Goal: Check status: Check status

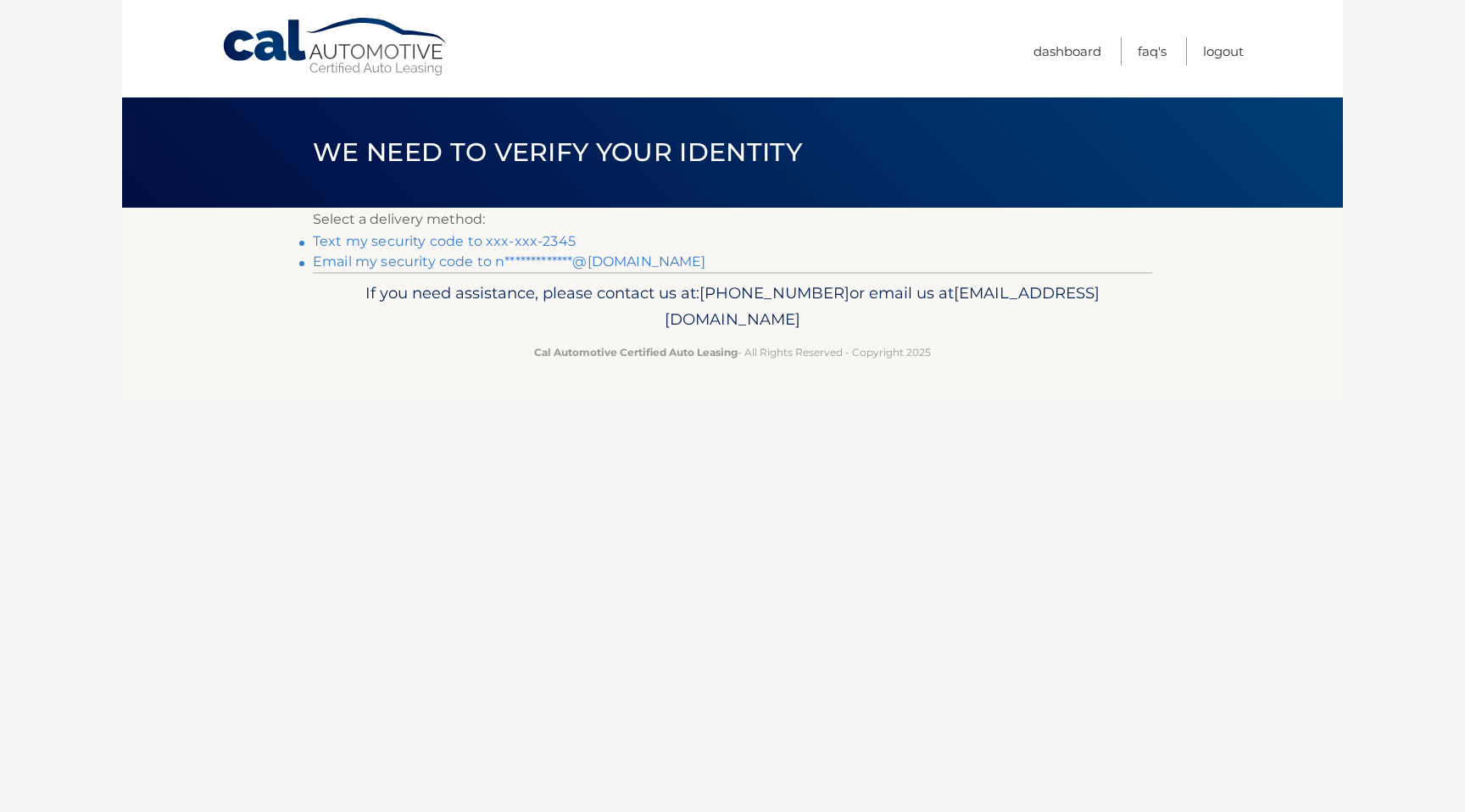
click at [532, 245] on link "Text my security code to xxx-xxx-2345" at bounding box center [445, 241] width 263 height 16
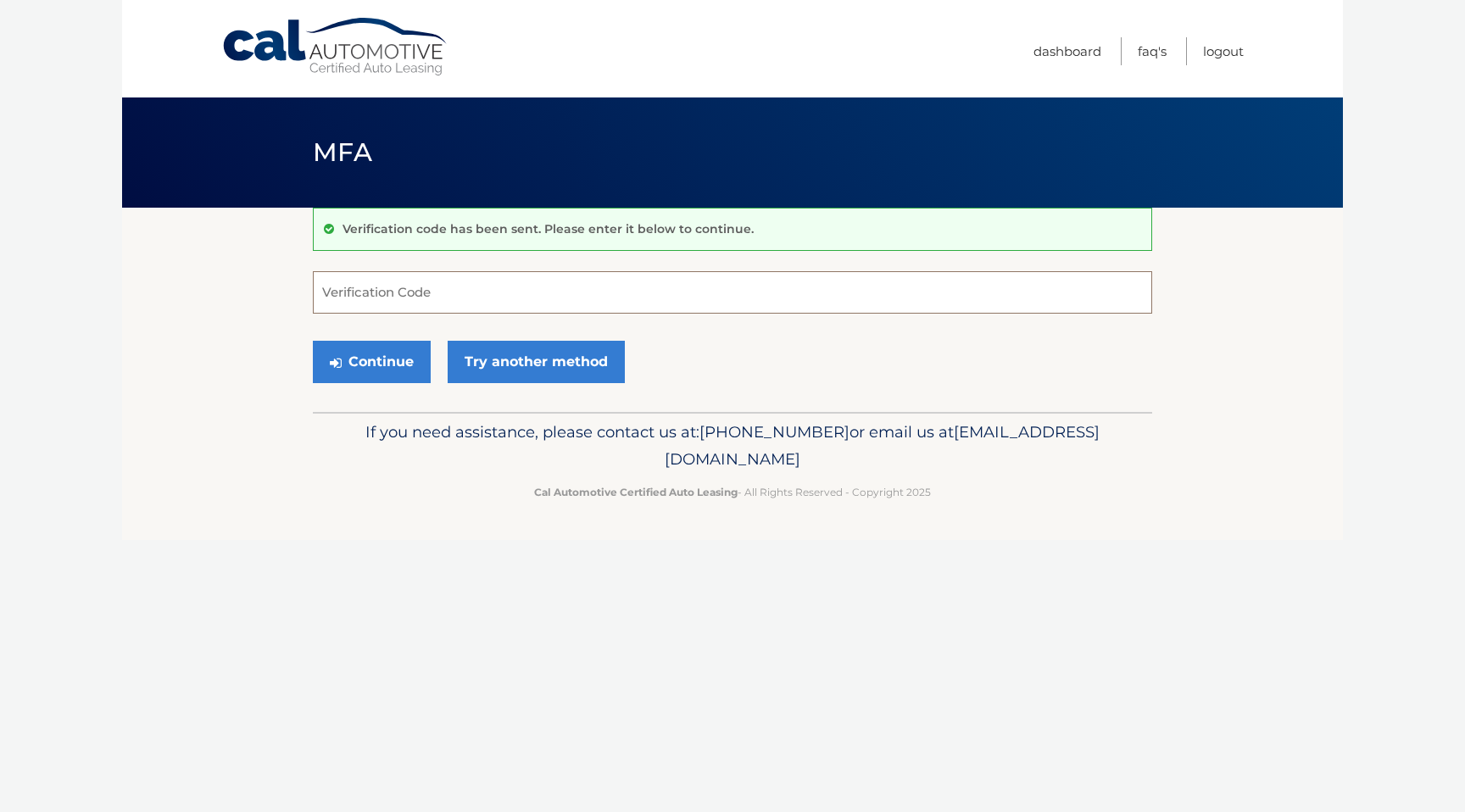
click at [424, 299] on input "Verification Code" at bounding box center [733, 292] width 840 height 42
type input "262440"
click at [518, 357] on link "Try another method" at bounding box center [537, 361] width 177 height 42
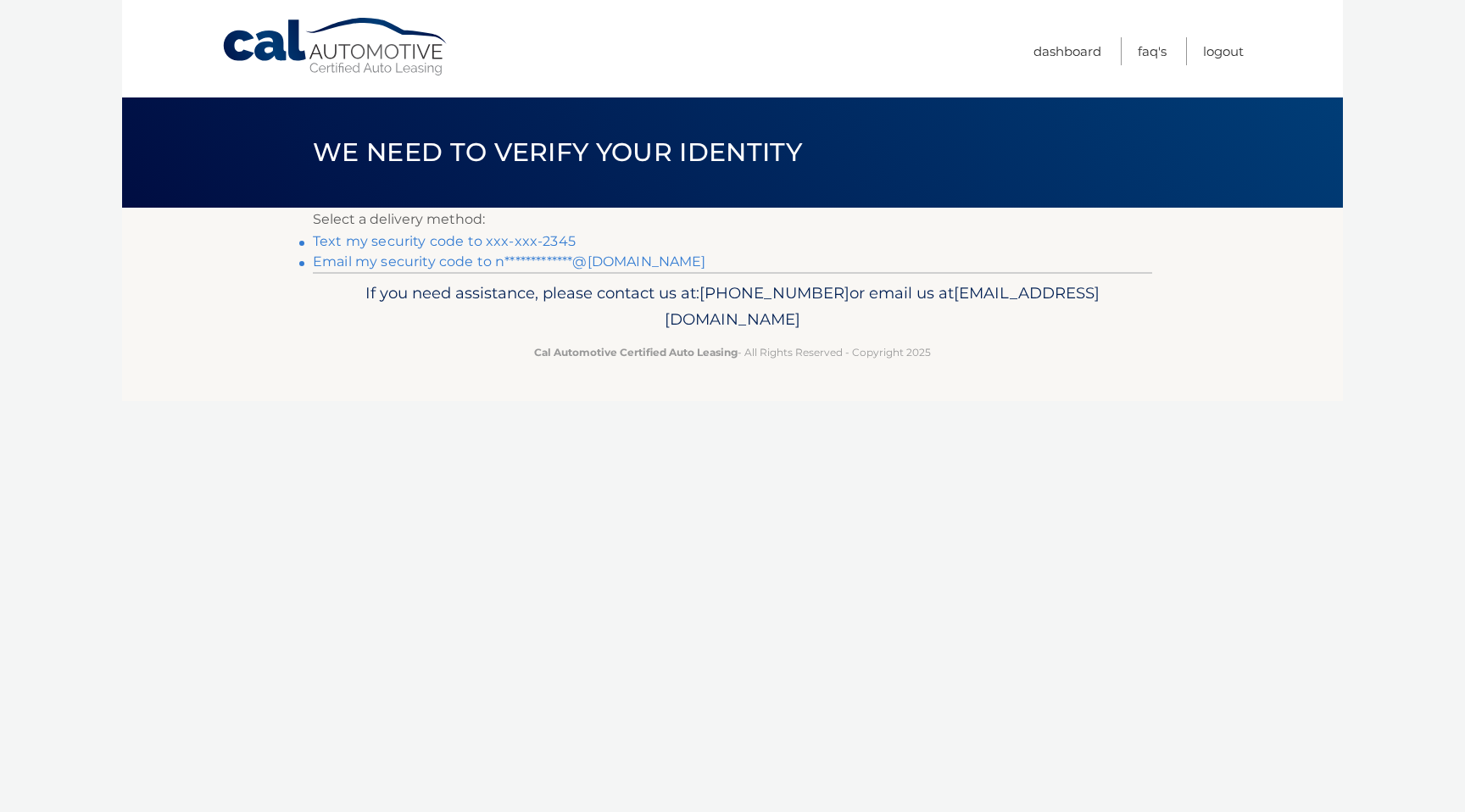
click at [518, 234] on link "Text my security code to xxx-xxx-2345" at bounding box center [445, 241] width 263 height 16
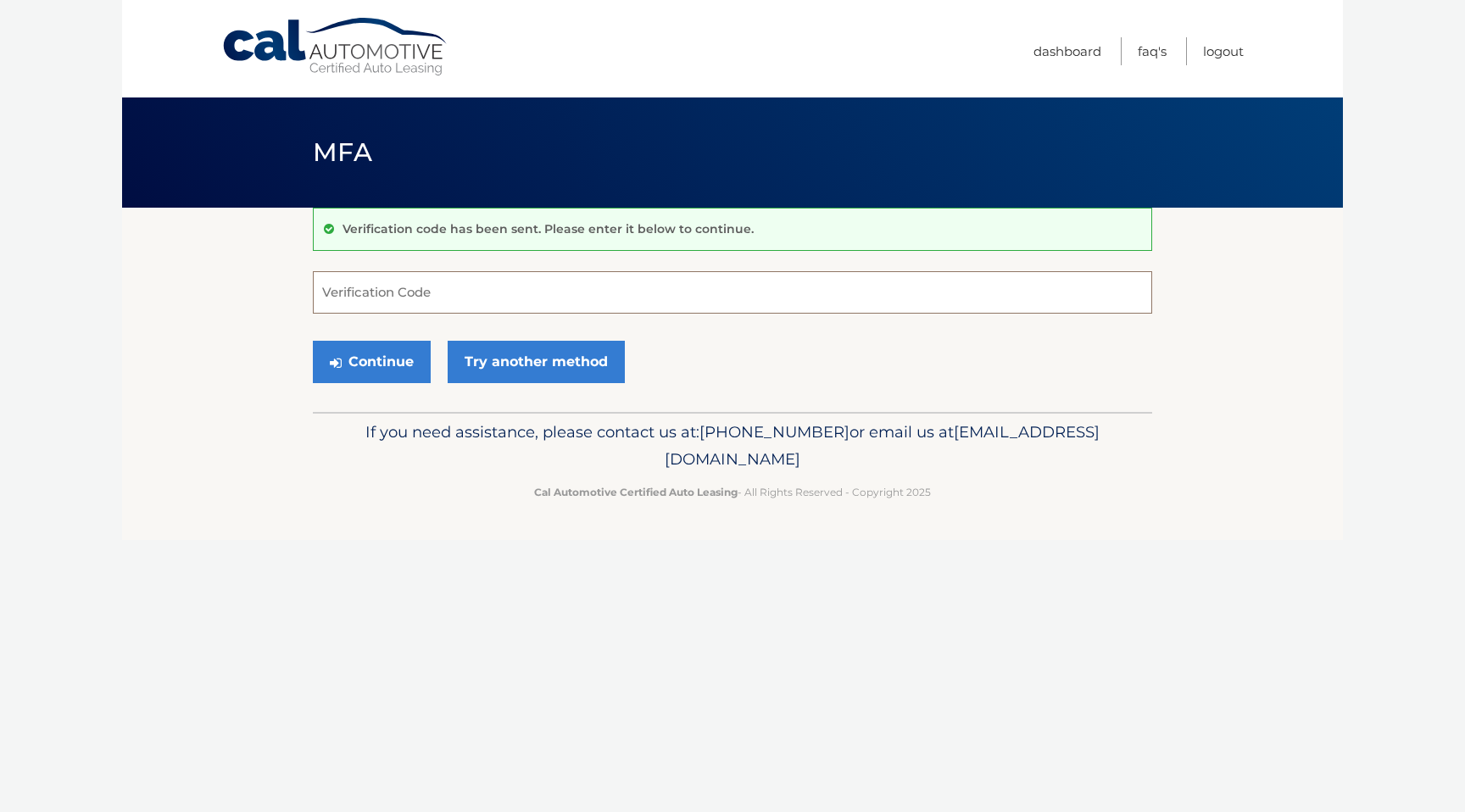
click at [428, 293] on input "Verification Code" at bounding box center [733, 292] width 840 height 42
type input "278522"
click at [391, 363] on button "Continue" at bounding box center [371, 361] width 118 height 42
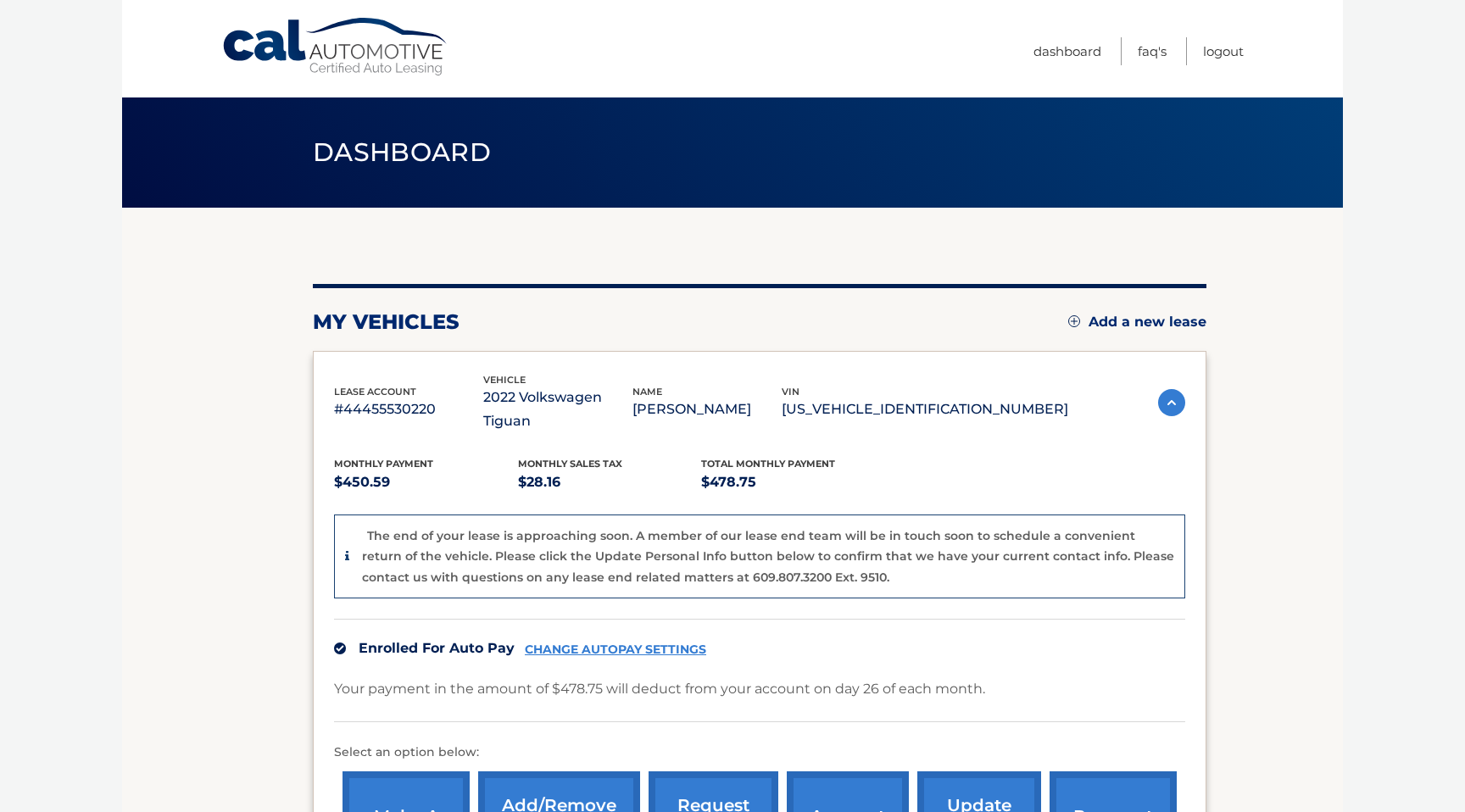
scroll to position [10, 0]
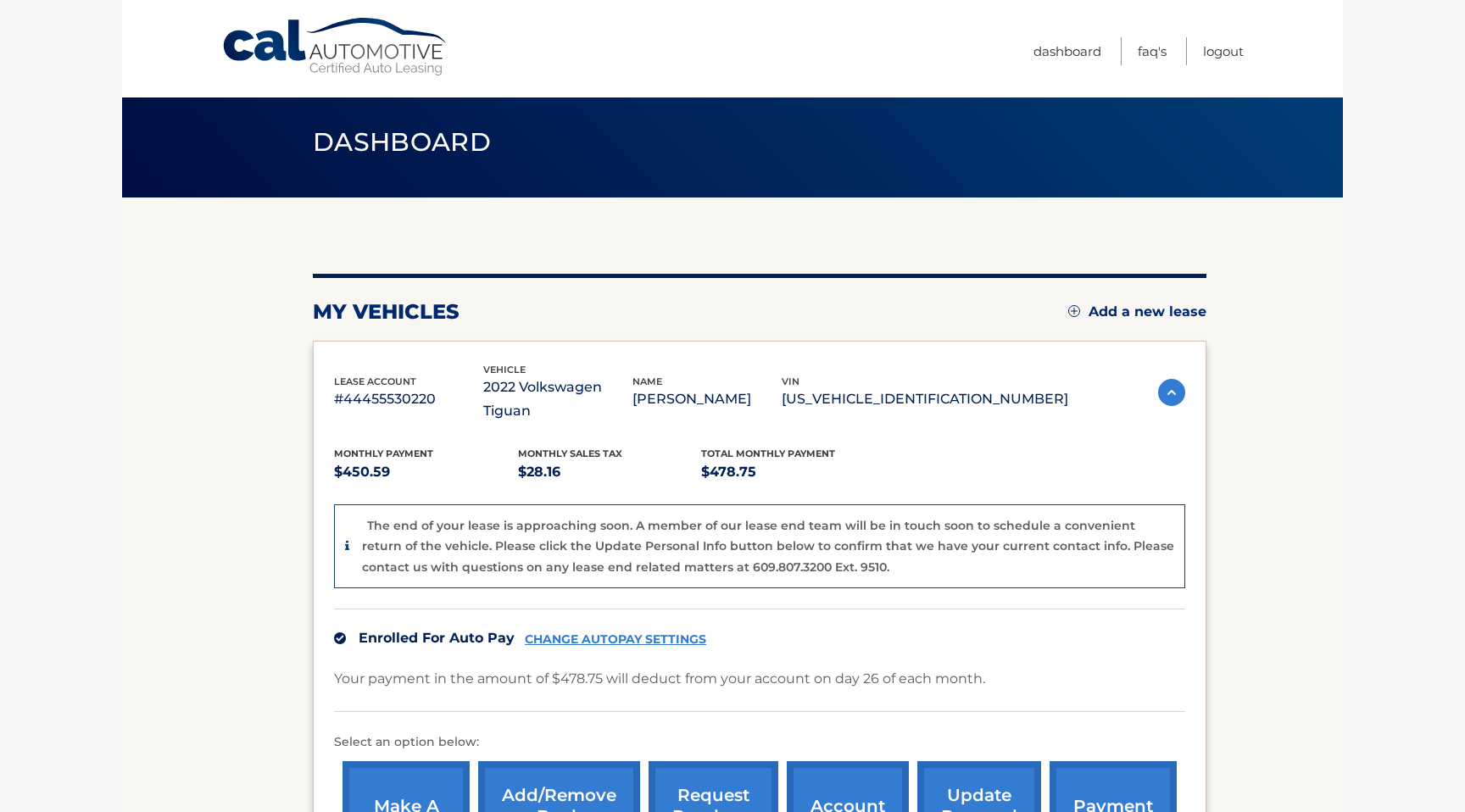
click at [455, 518] on p "The end of your lease is approaching soon. A member of our lease end team will …" at bounding box center [769, 547] width 812 height 57
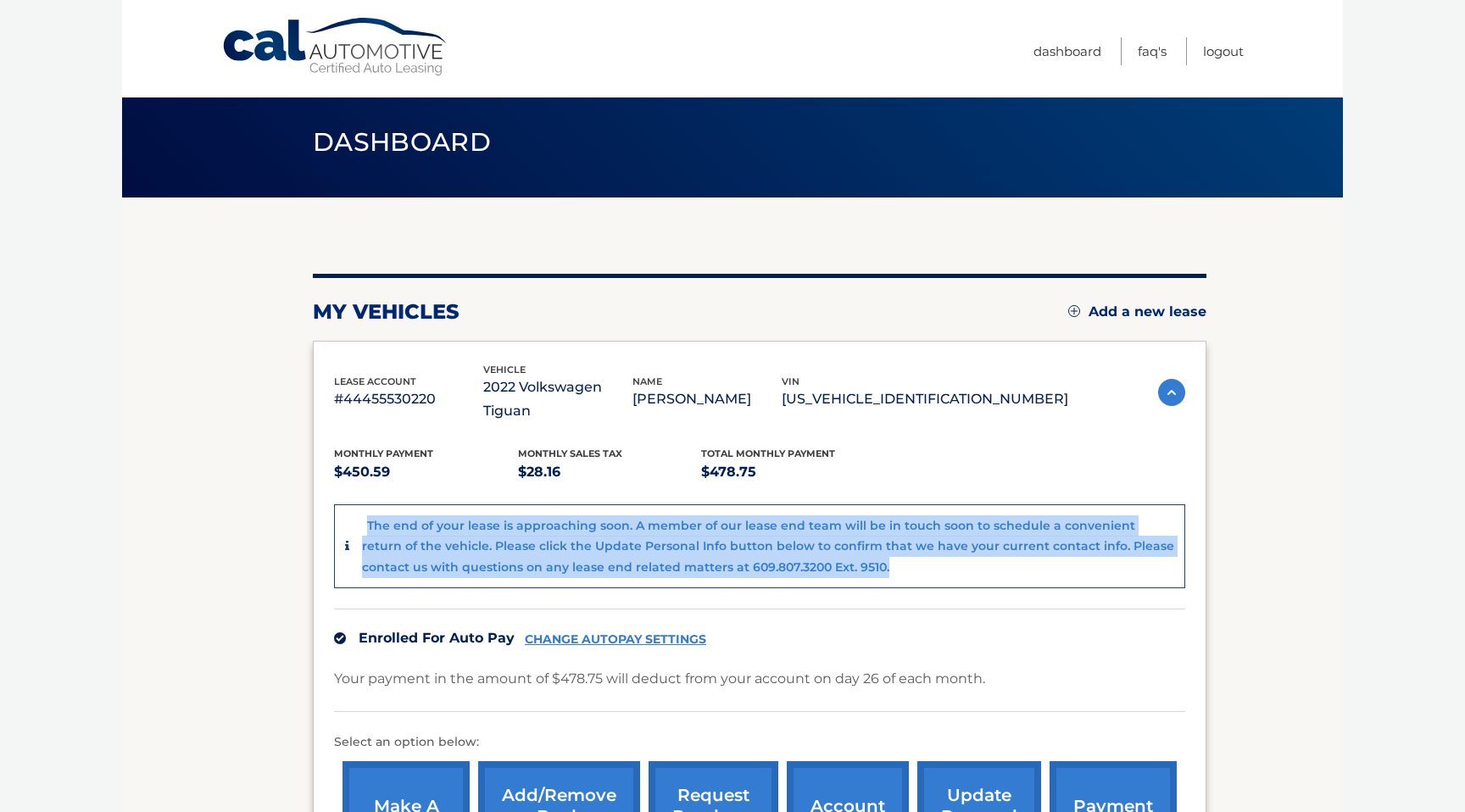
click at [455, 518] on p "The end of your lease is approaching soon. A member of our lease end team will …" at bounding box center [769, 547] width 812 height 57
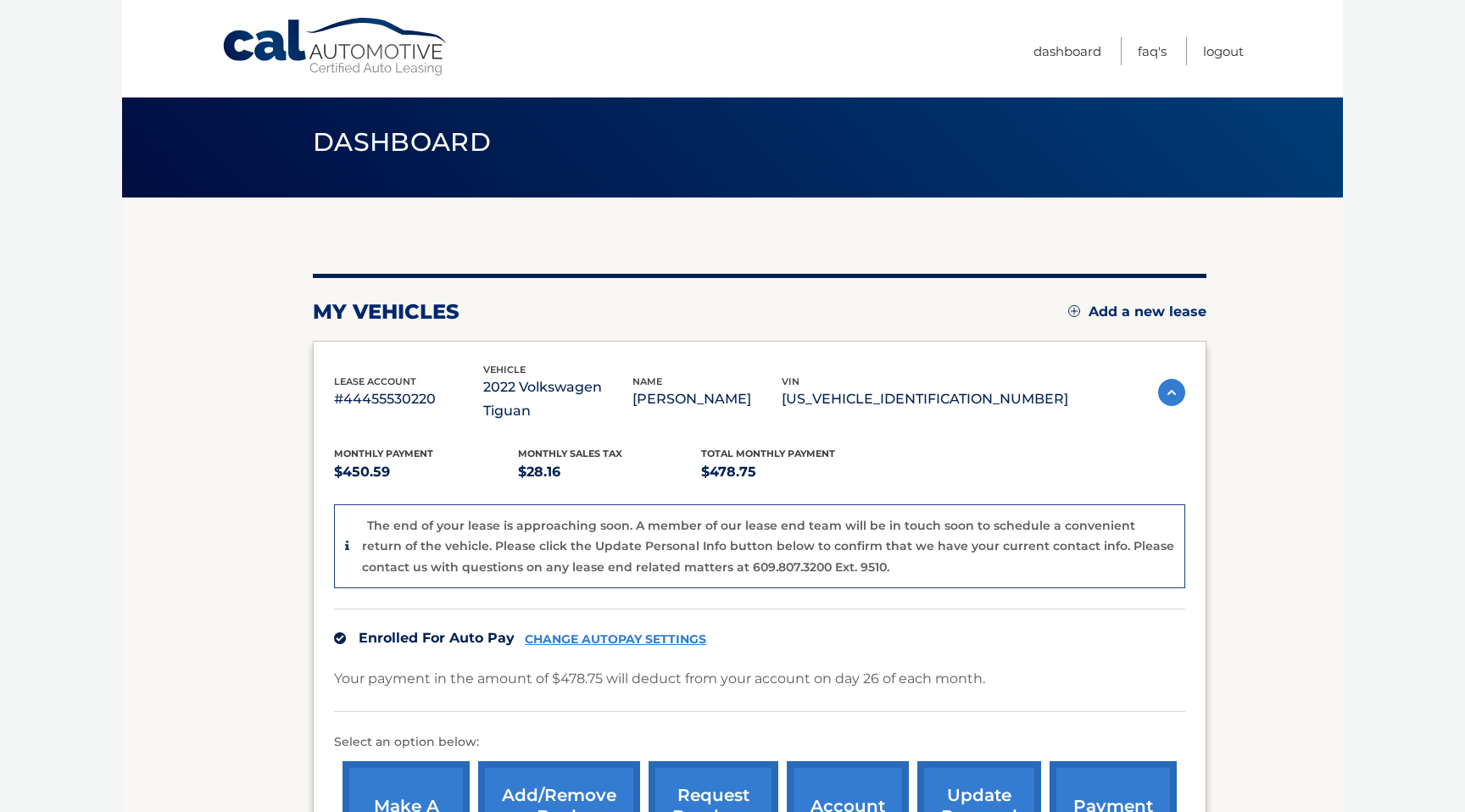
click at [543, 518] on p "The end of your lease is approaching soon. A member of our lease end team will …" at bounding box center [769, 547] width 812 height 57
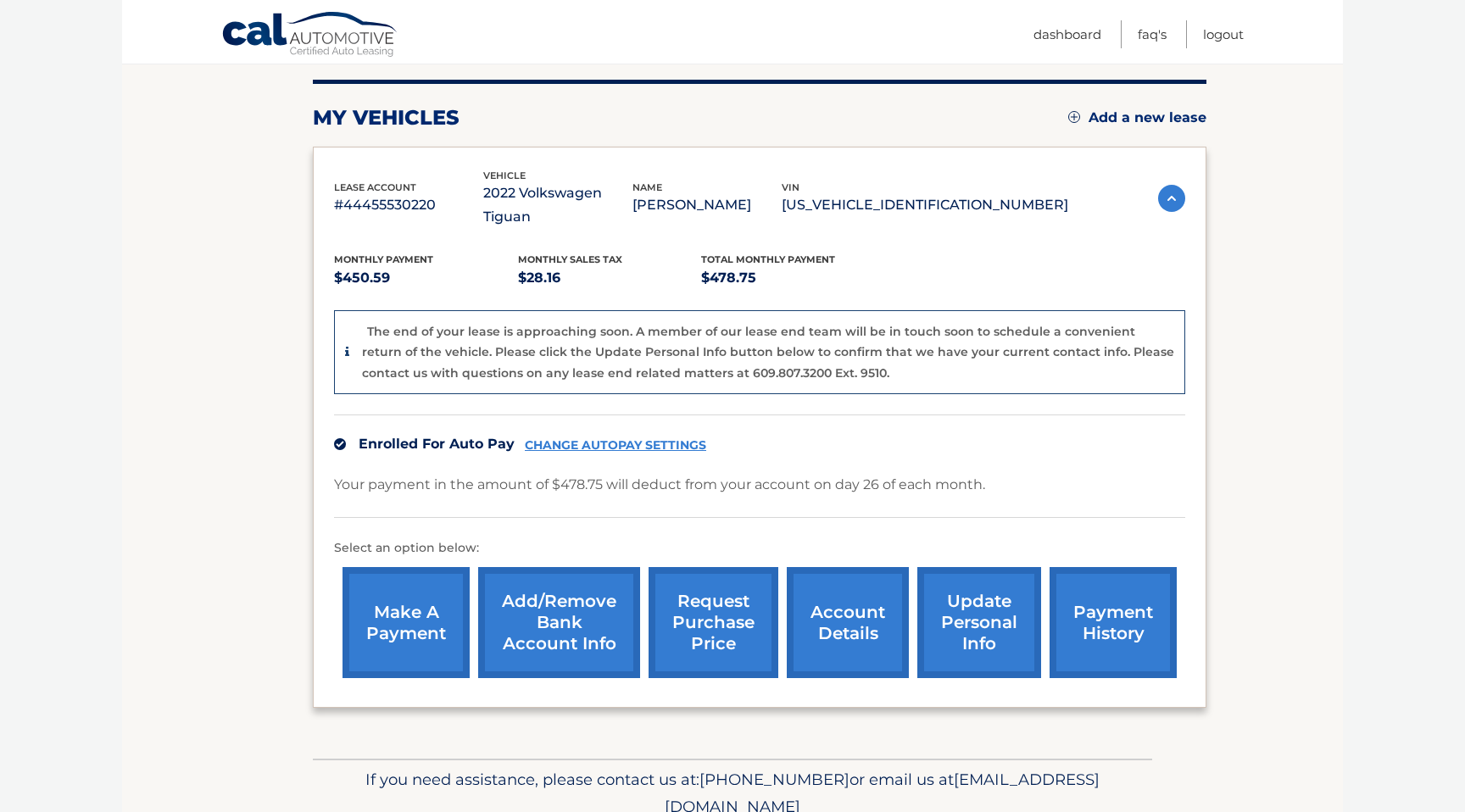
scroll to position [210, 0]
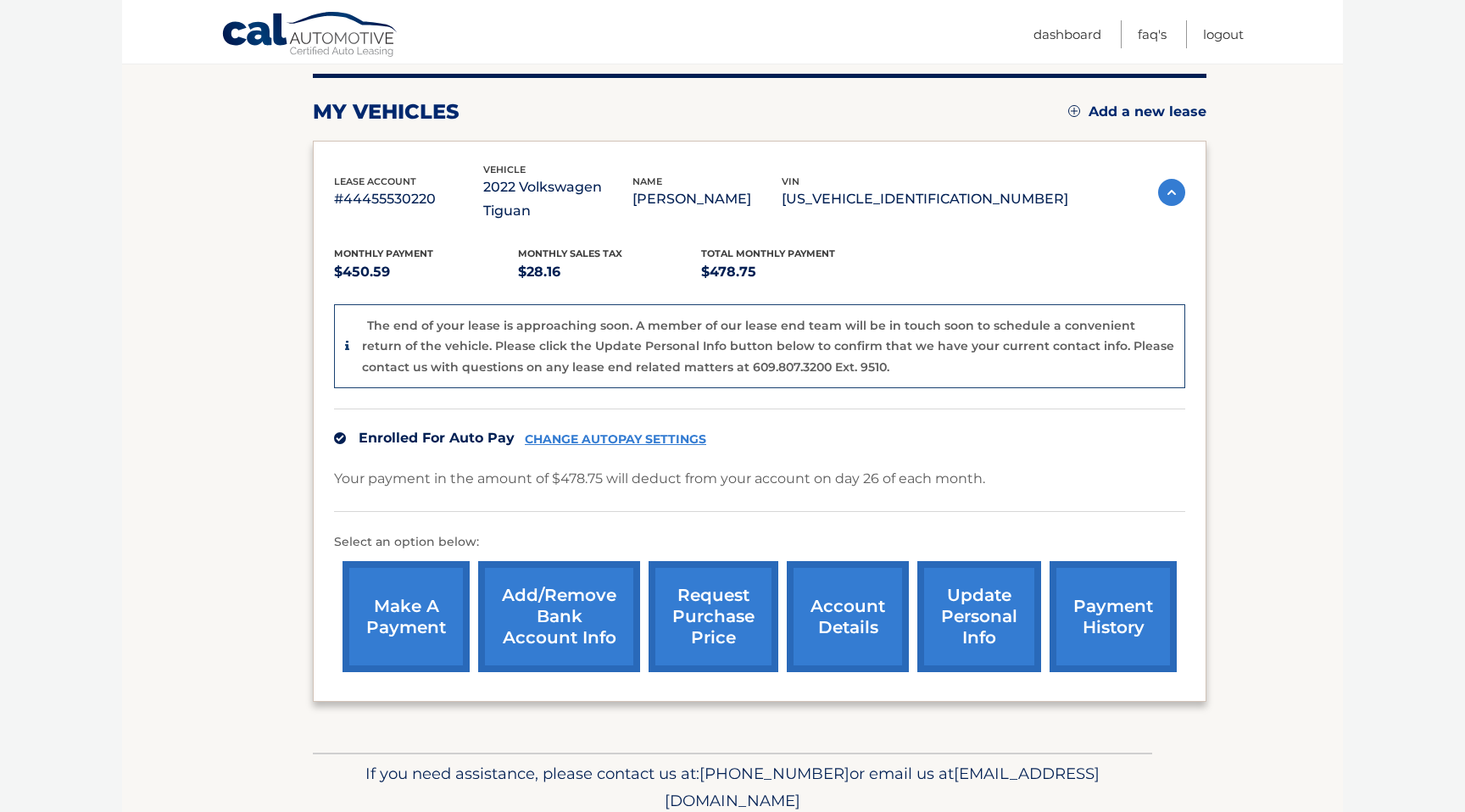
click at [871, 616] on link "account details" at bounding box center [848, 617] width 122 height 111
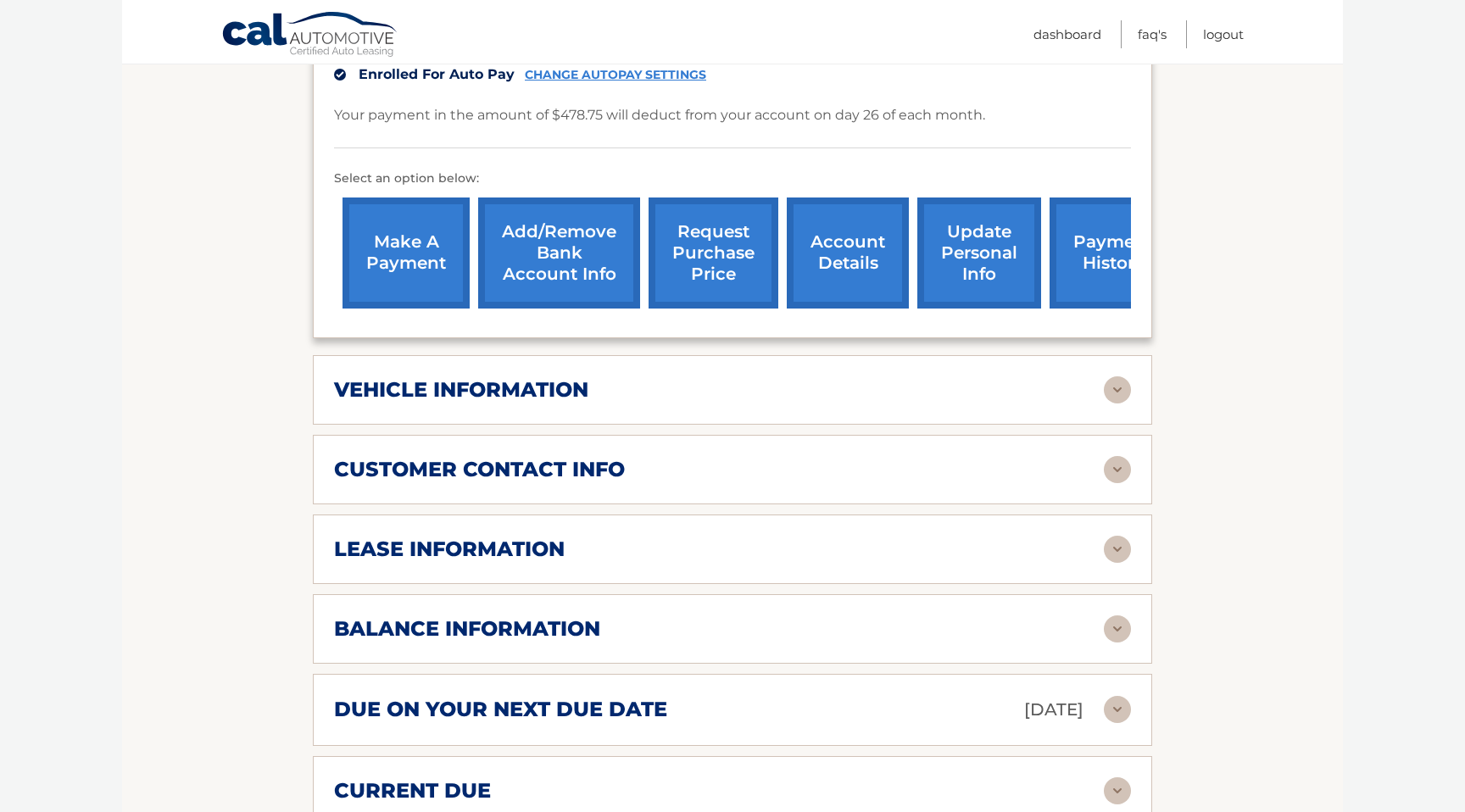
scroll to position [540, 0]
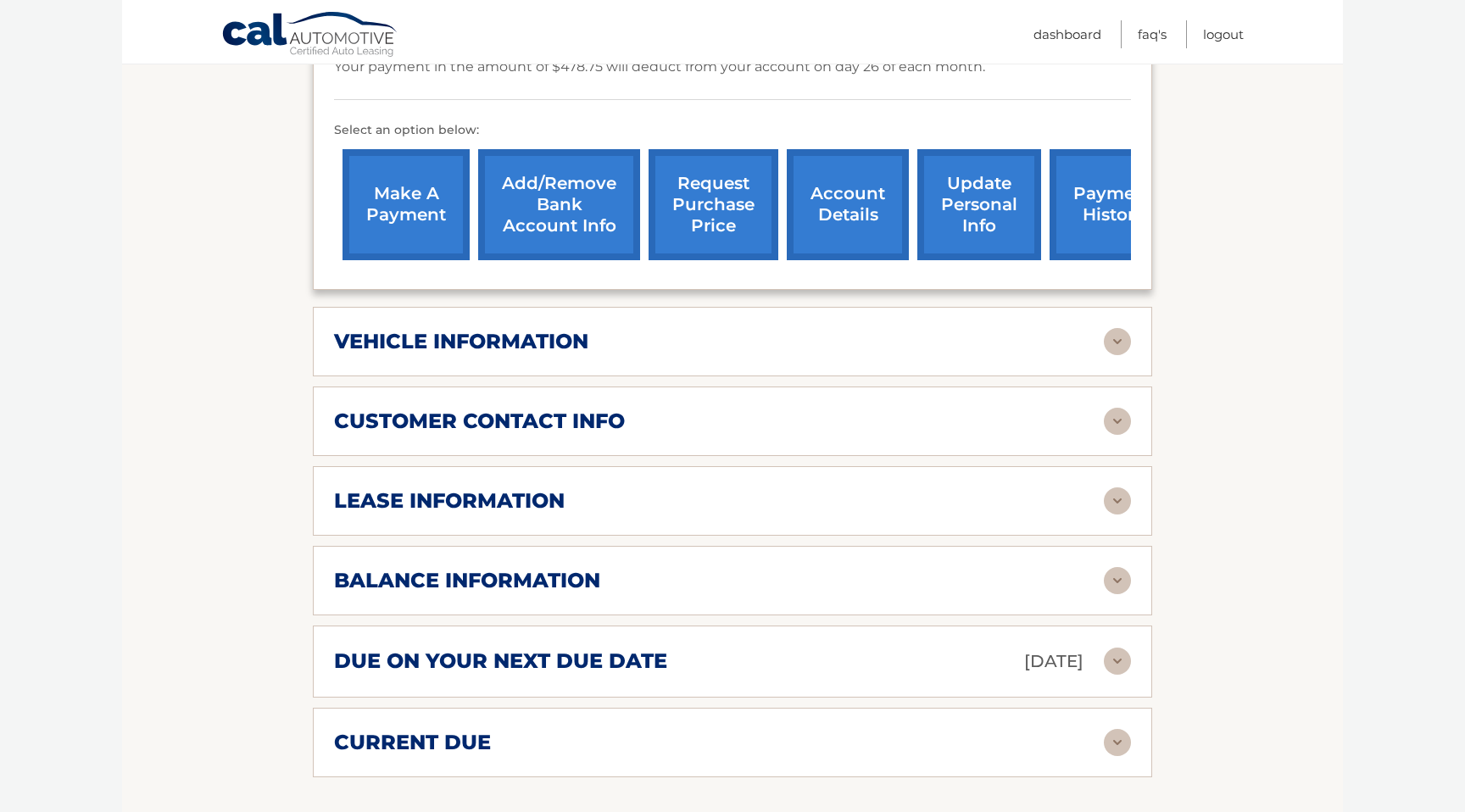
click at [918, 565] on div "balance information Payments Received 38 Payments Remaining 1 Next Payment will…" at bounding box center [733, 580] width 840 height 69
click at [1110, 581] on img at bounding box center [1118, 580] width 27 height 27
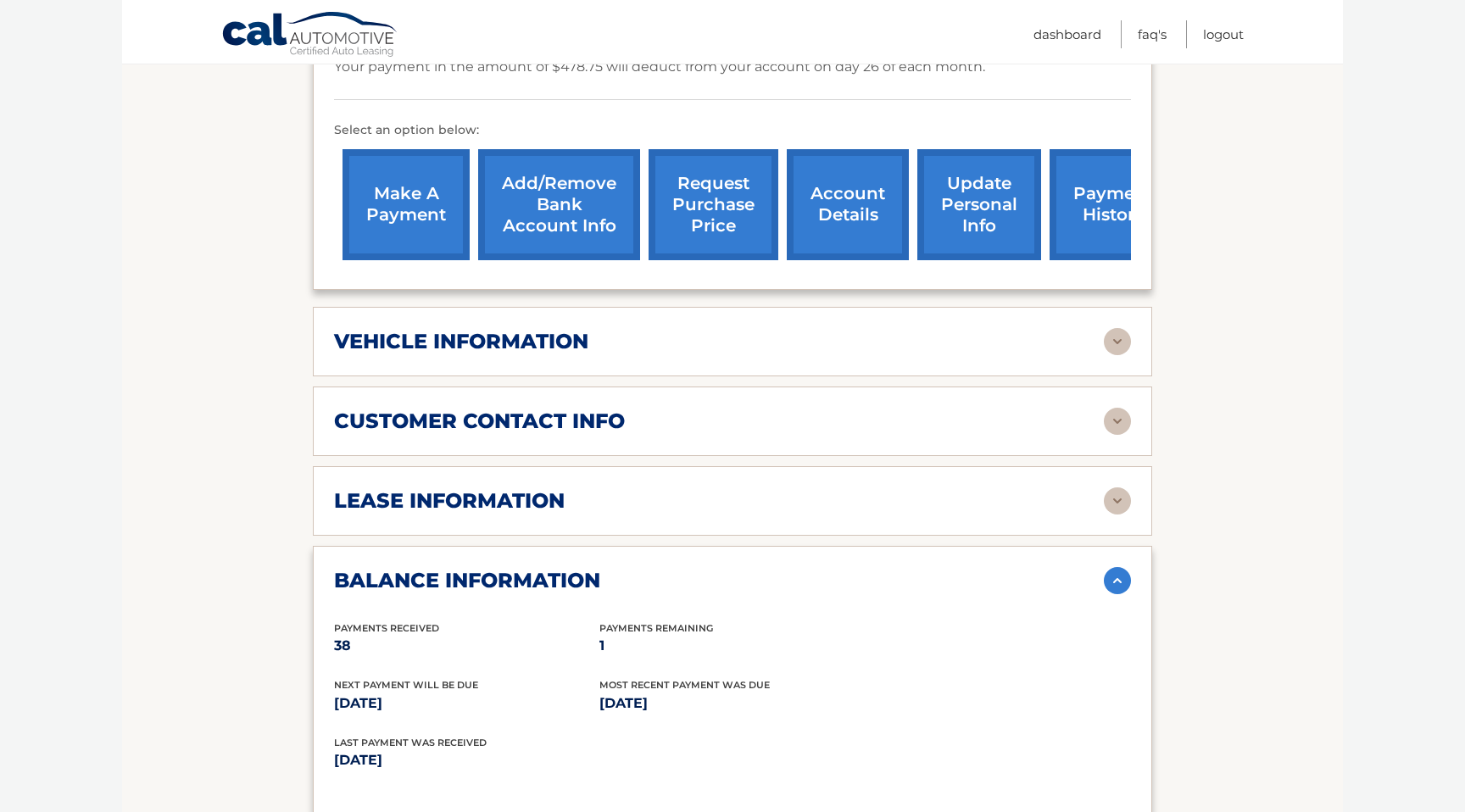
click at [361, 697] on p "[DATE]" at bounding box center [466, 703] width 266 height 24
click at [413, 699] on p "[DATE]" at bounding box center [466, 703] width 266 height 24
click at [1116, 586] on img at bounding box center [1118, 580] width 27 height 27
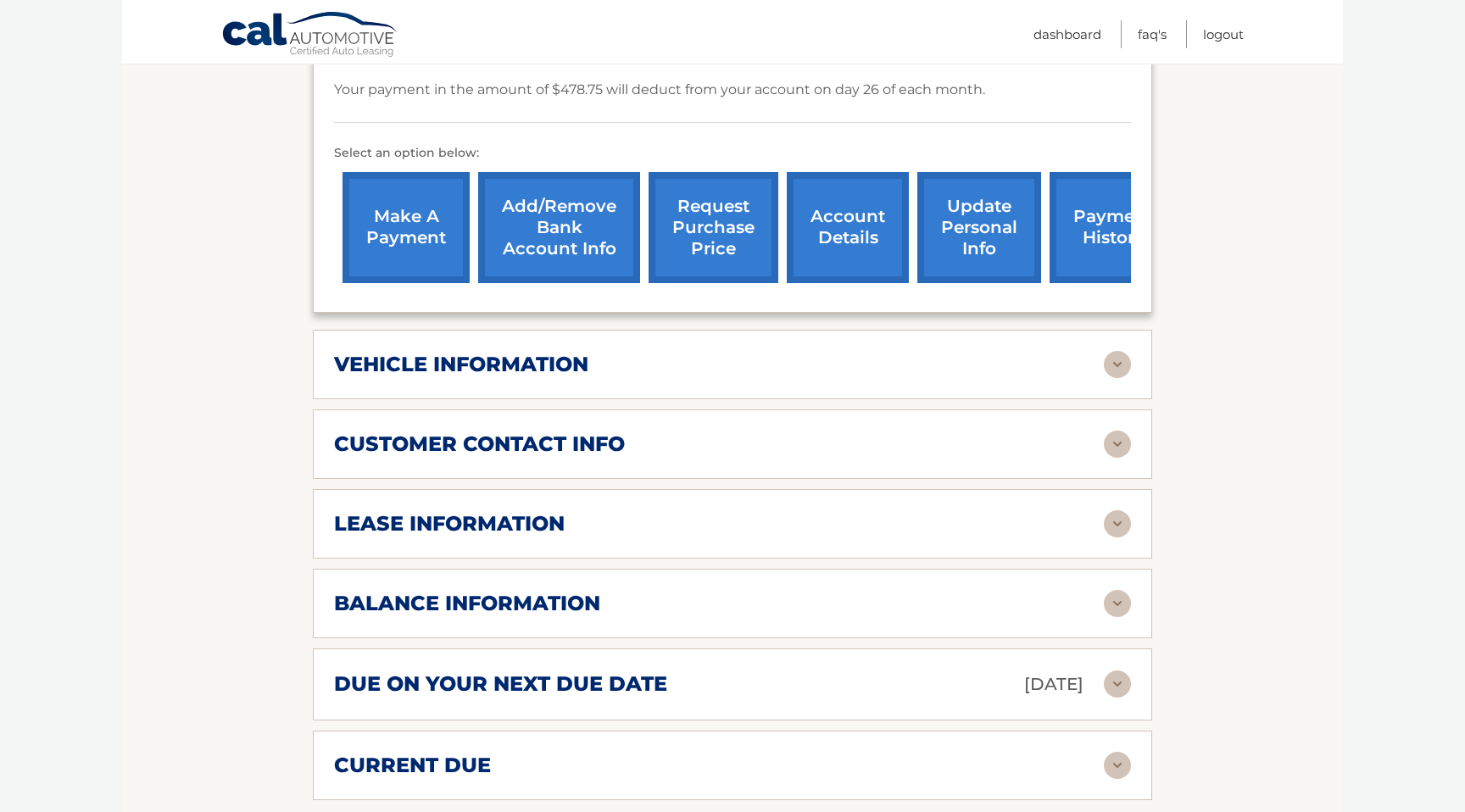
scroll to position [548, 0]
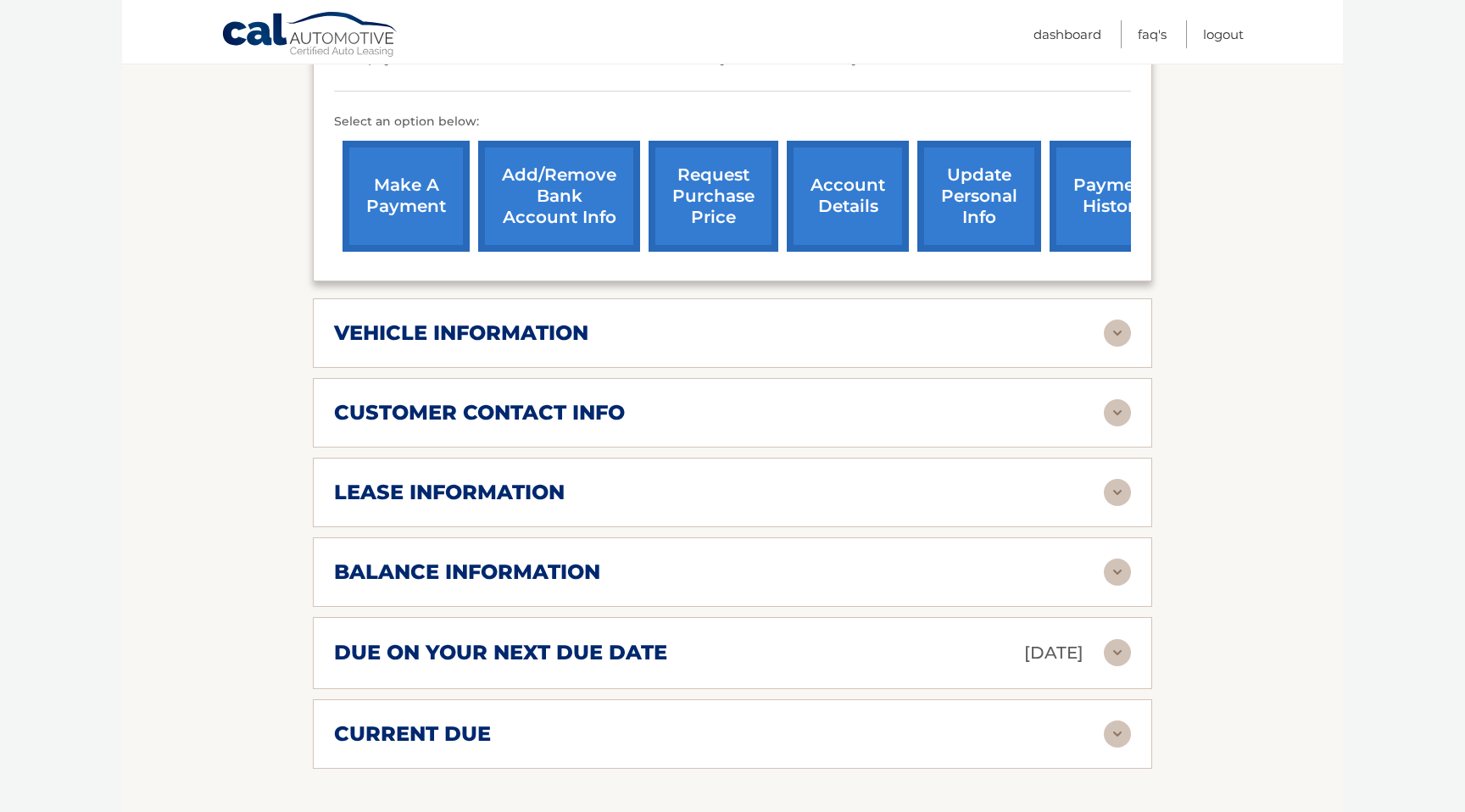
click at [634, 492] on div "lease information" at bounding box center [719, 493] width 770 height 26
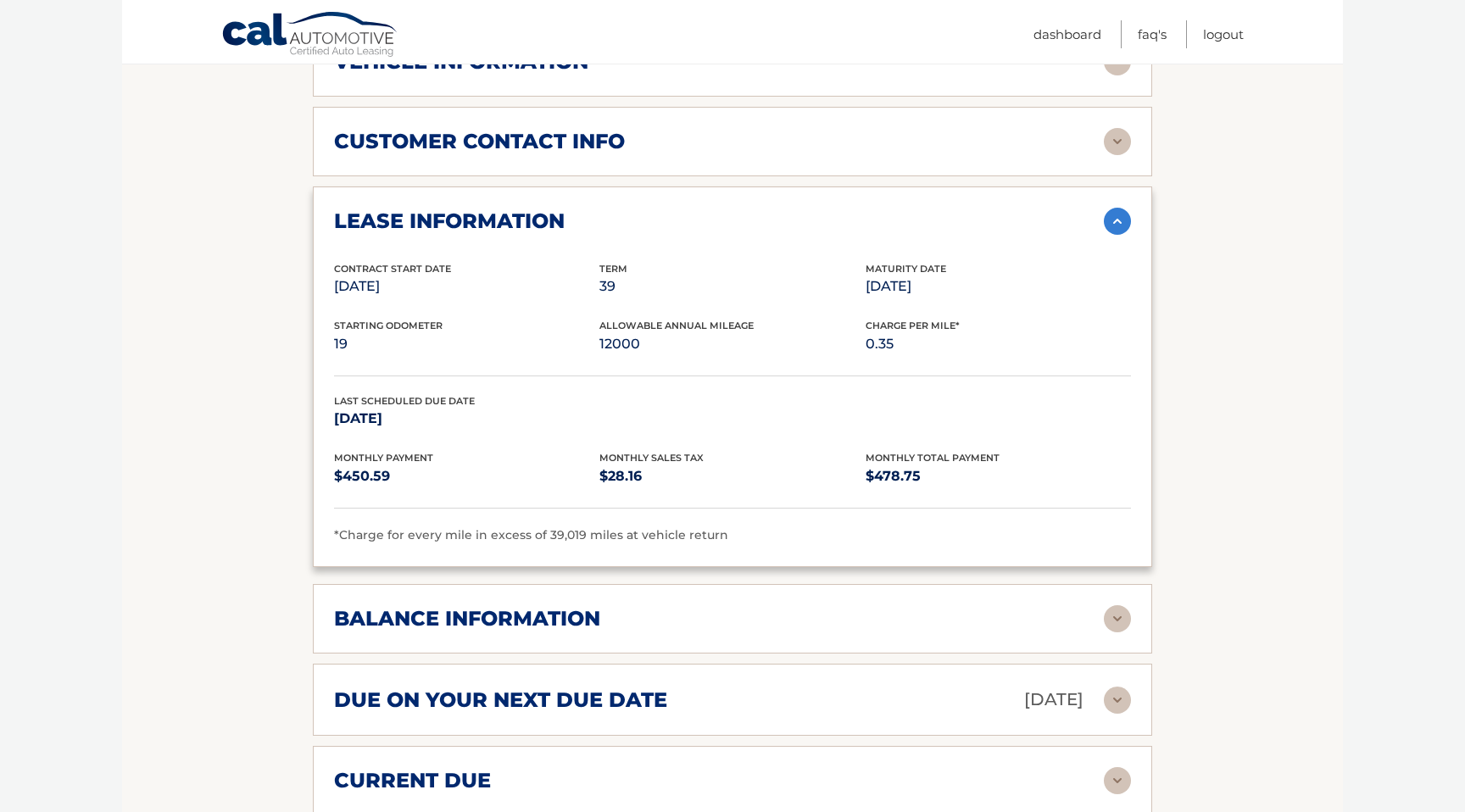
scroll to position [820, 0]
click at [1114, 218] on img at bounding box center [1118, 221] width 27 height 27
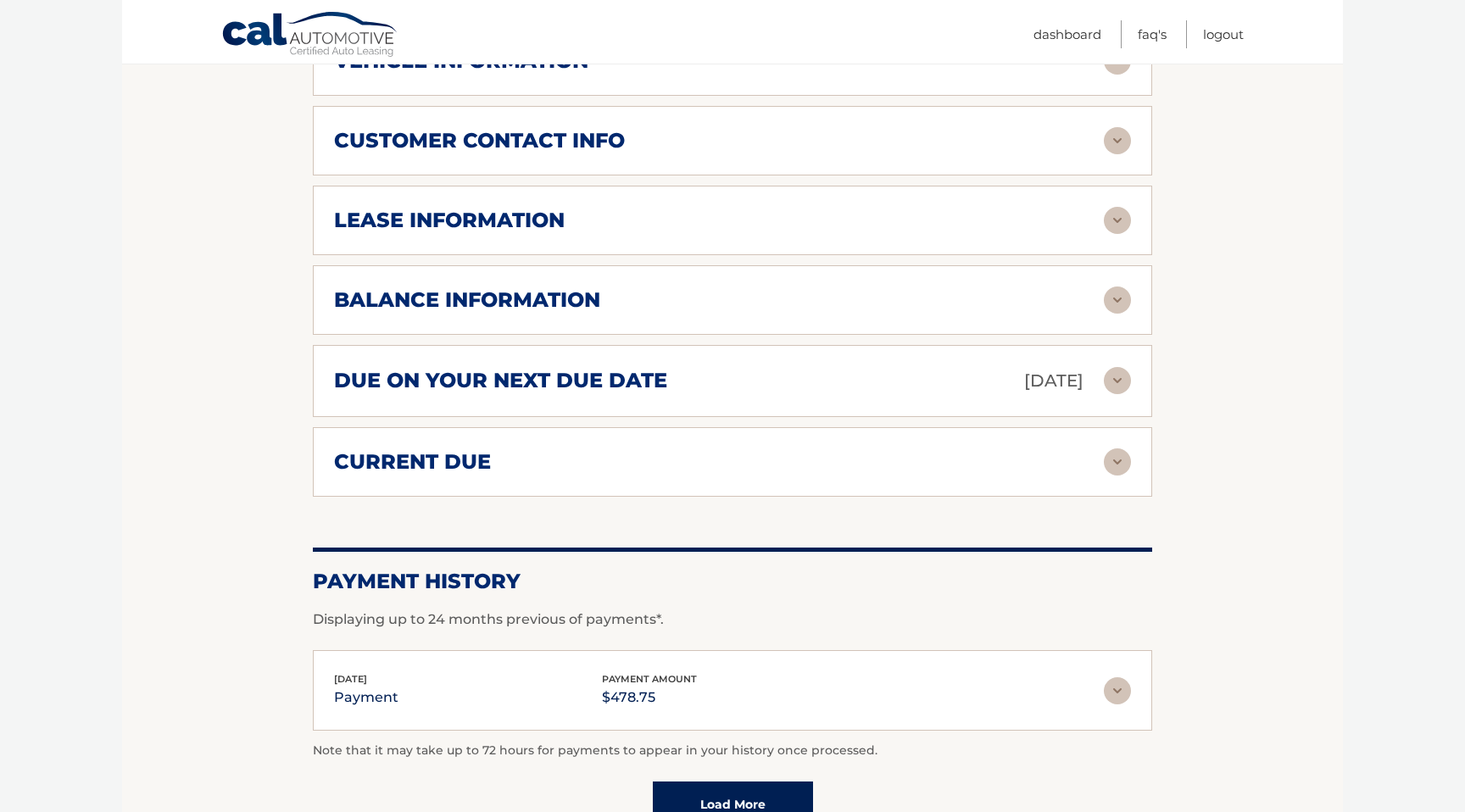
click at [684, 295] on div "balance information" at bounding box center [719, 300] width 770 height 26
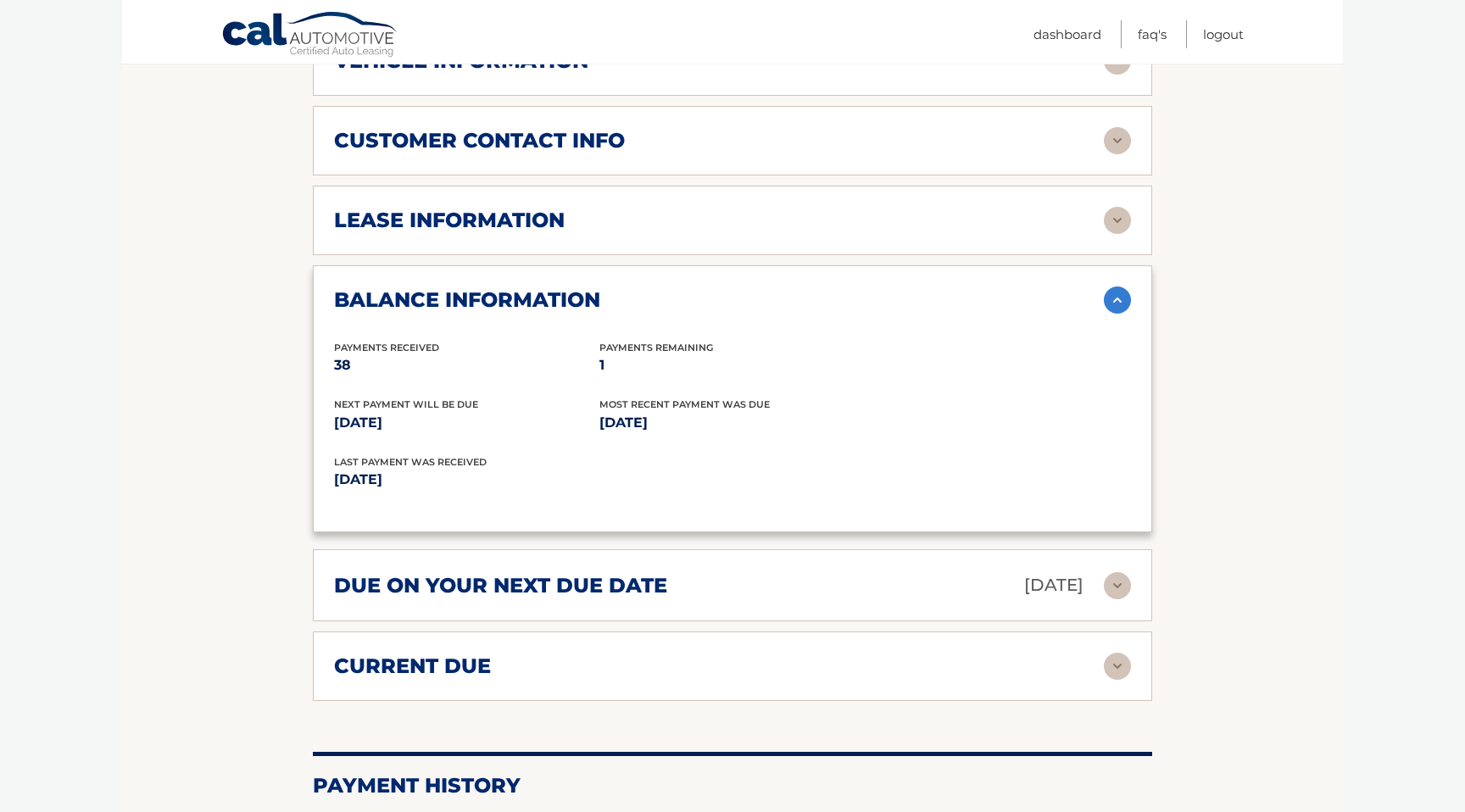
click at [684, 295] on div "balance information" at bounding box center [719, 300] width 770 height 26
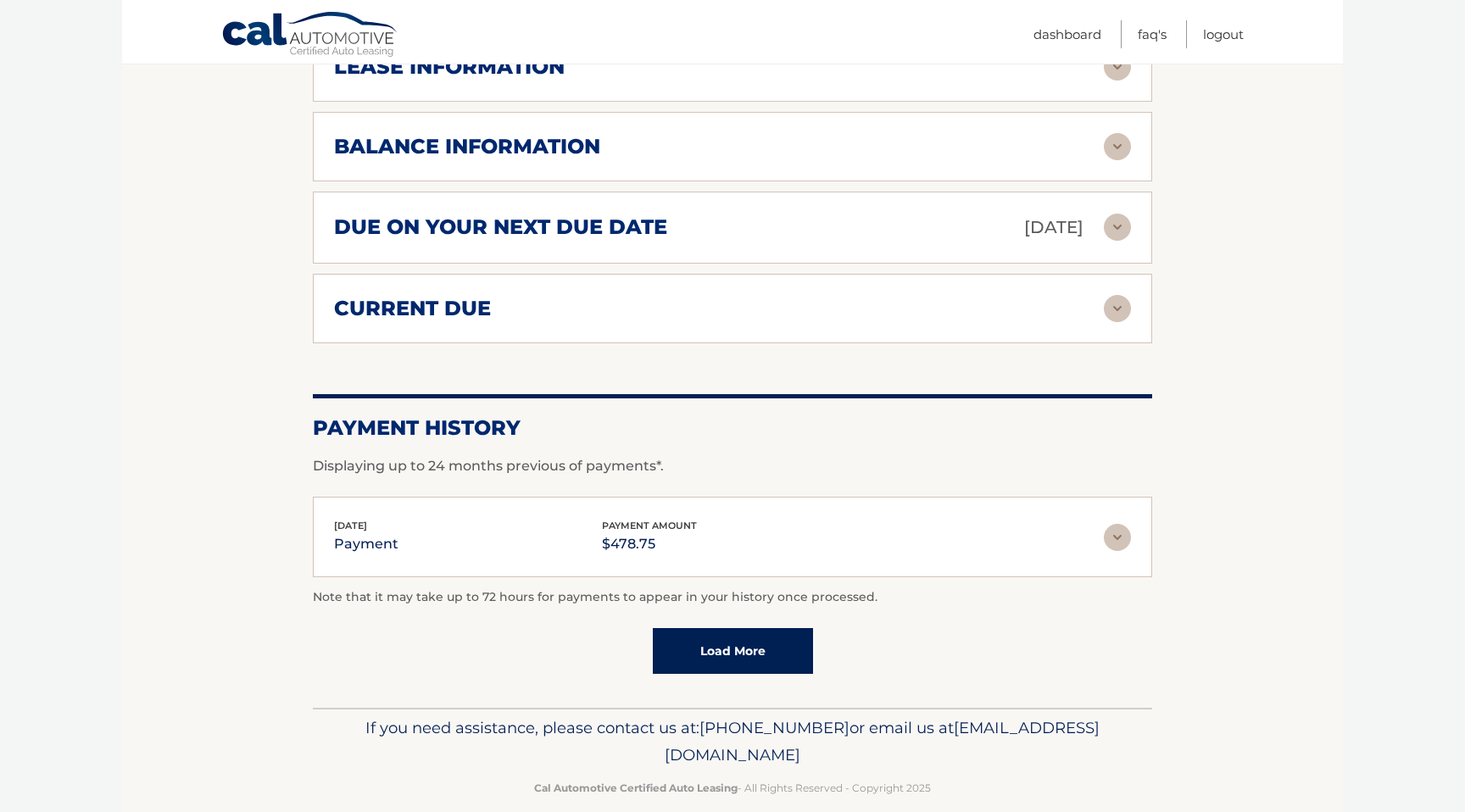
scroll to position [996, 0]
